Goal: Download file/media

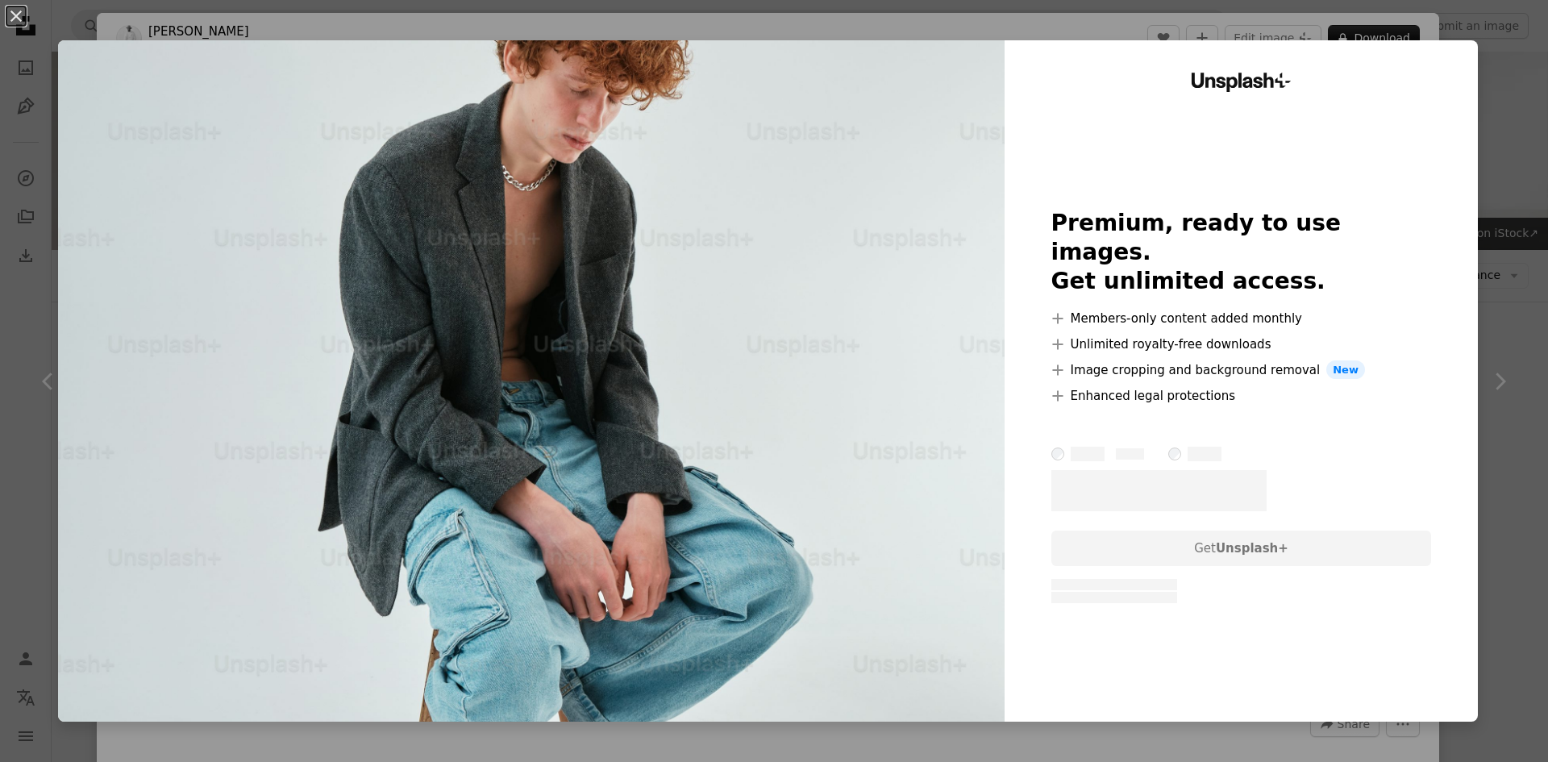
scroll to position [1694, 0]
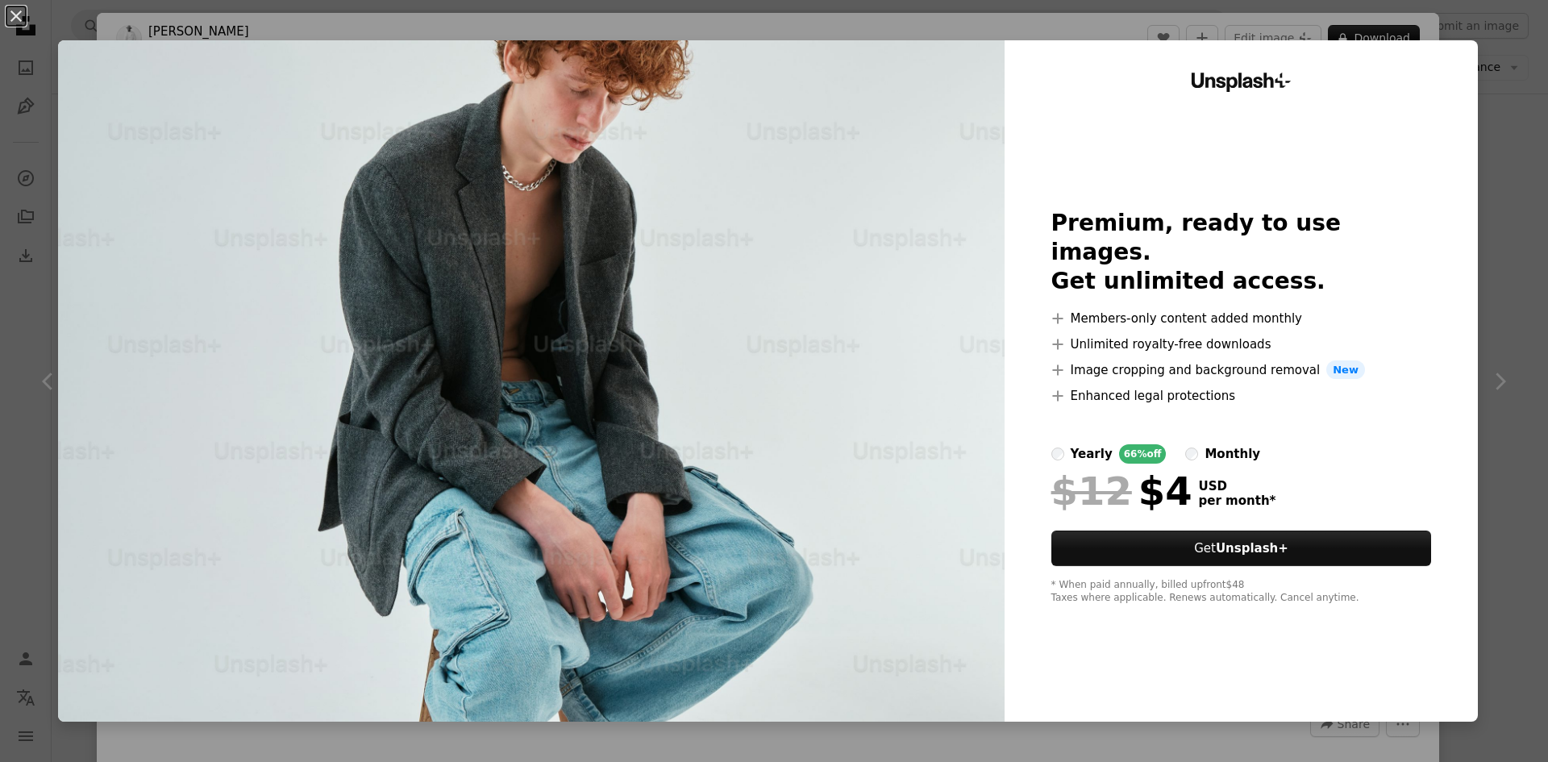
click at [1167, 735] on div "An X shape Unsplash+ Premium, ready to use images. Get unlimited access. A plus…" at bounding box center [774, 381] width 1548 height 762
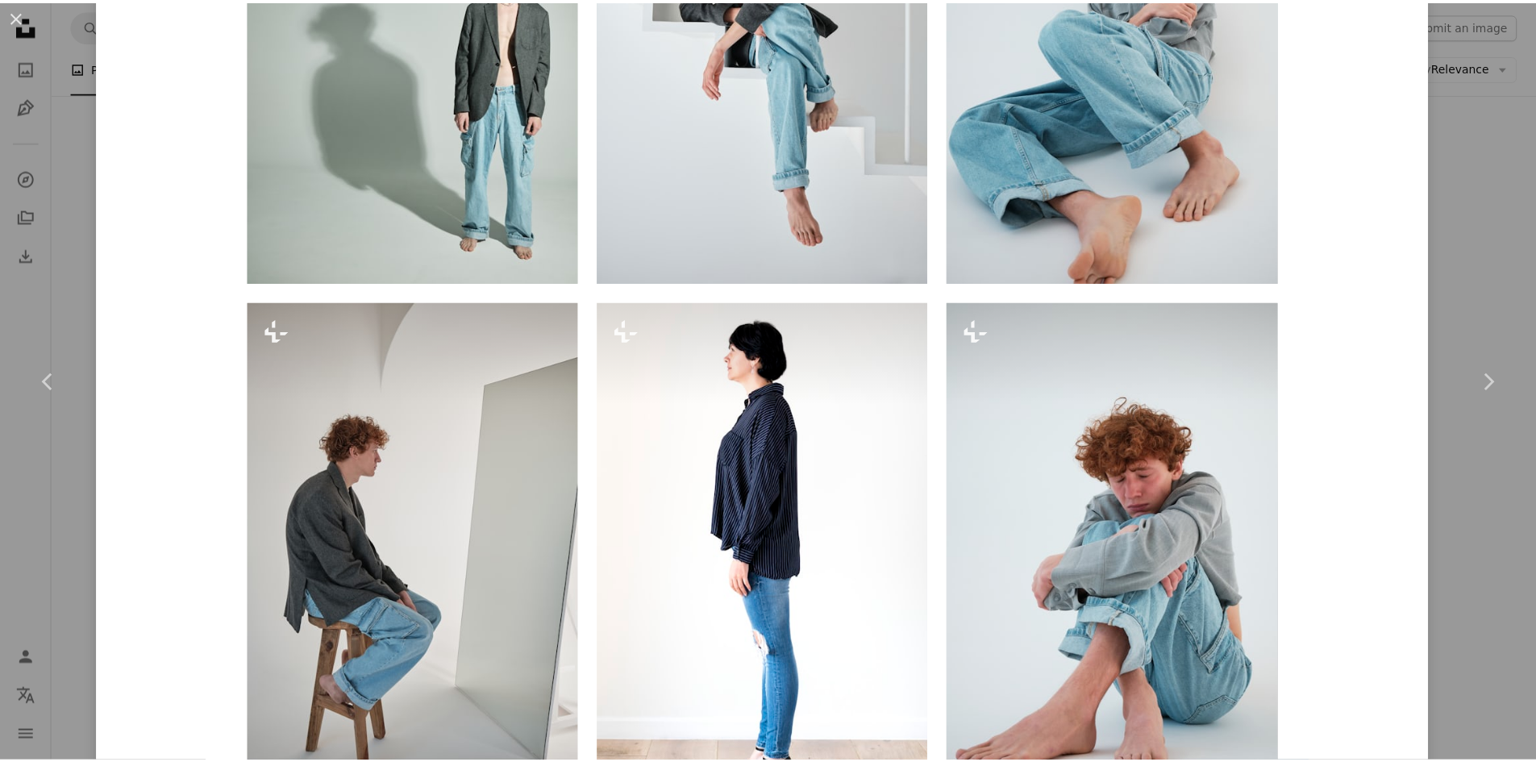
scroll to position [1613, 0]
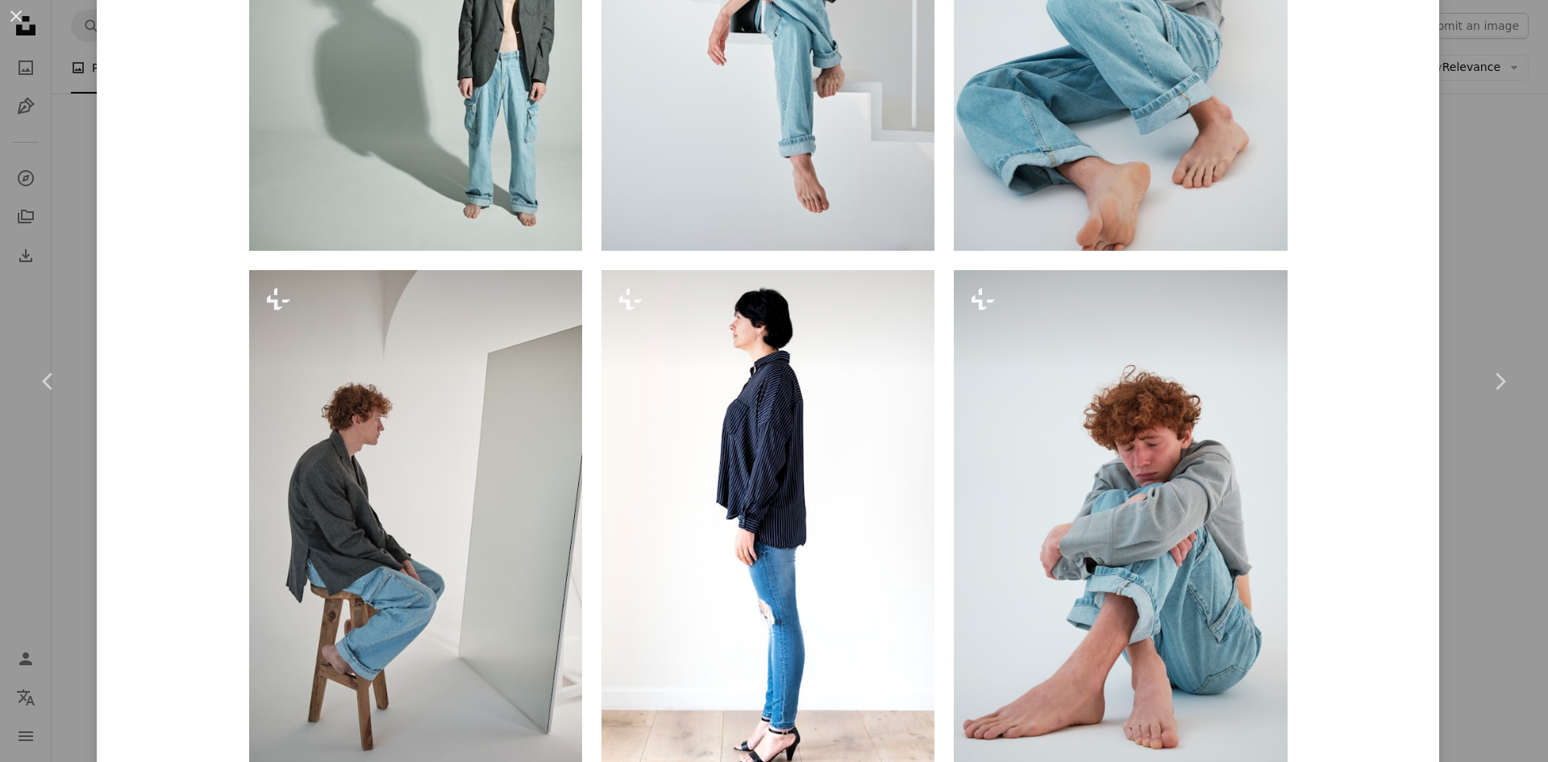
click at [0, 241] on div "An X shape Chevron left Chevron right [PERSON_NAME] For Unsplash+ A heart A plu…" at bounding box center [774, 381] width 1548 height 762
